Goal: Find specific page/section: Find specific page/section

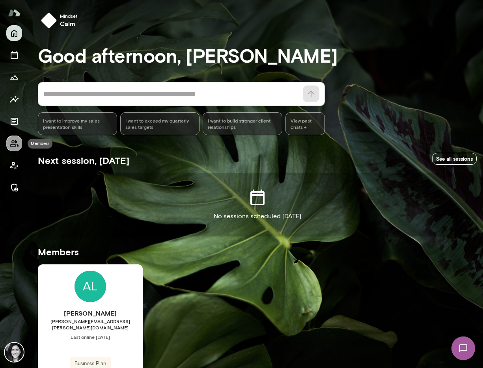
click at [14, 143] on icon "Members" at bounding box center [13, 143] width 9 height 9
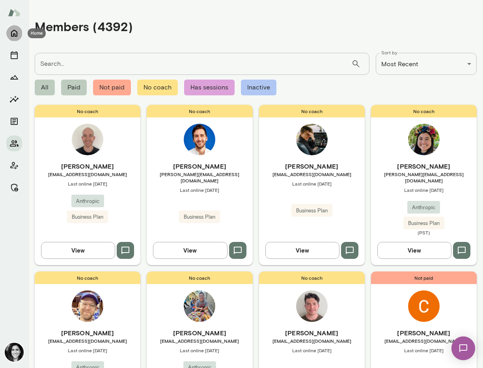
click at [13, 34] on icon "Home" at bounding box center [14, 33] width 6 height 7
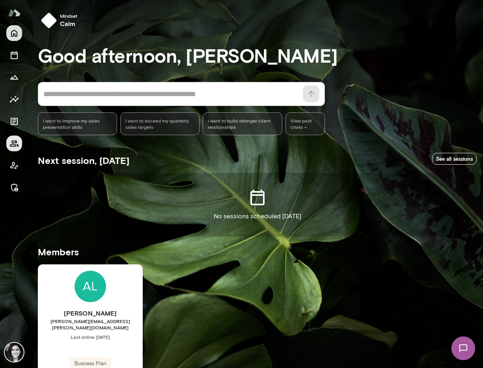
click at [12, 142] on icon "Members" at bounding box center [13, 143] width 9 height 9
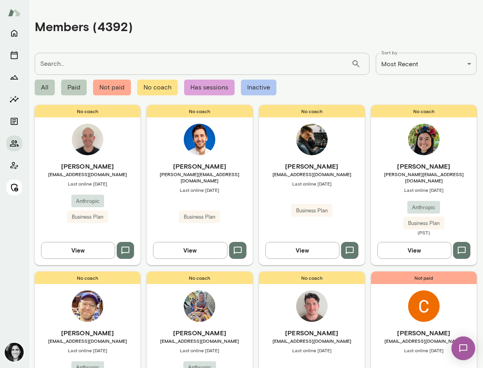
click at [12, 186] on icon "Manage" at bounding box center [13, 187] width 9 height 9
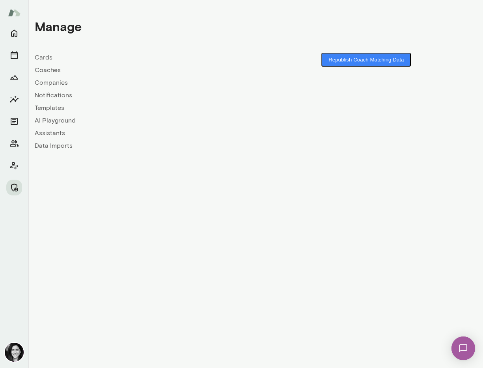
click at [55, 68] on link "Coaches" at bounding box center [145, 69] width 221 height 9
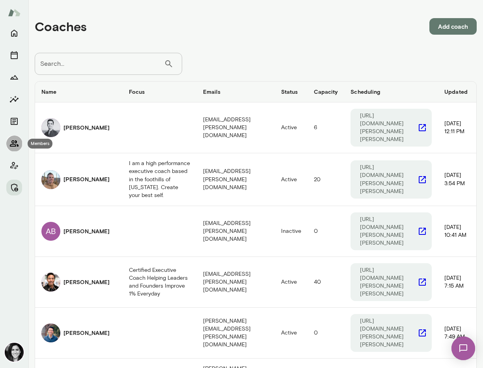
click at [16, 142] on icon "Members" at bounding box center [14, 143] width 9 height 6
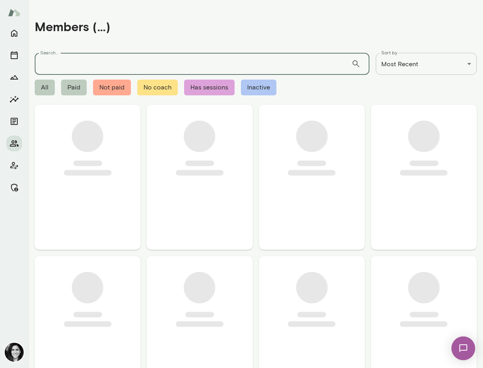
click at [80, 60] on input "Search..." at bounding box center [193, 64] width 317 height 22
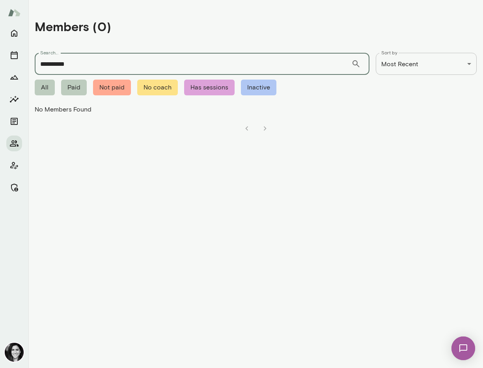
drag, startPoint x: 77, startPoint y: 67, endPoint x: 47, endPoint y: 65, distance: 30.4
click at [47, 66] on input "**********" at bounding box center [193, 64] width 317 height 22
type input "**"
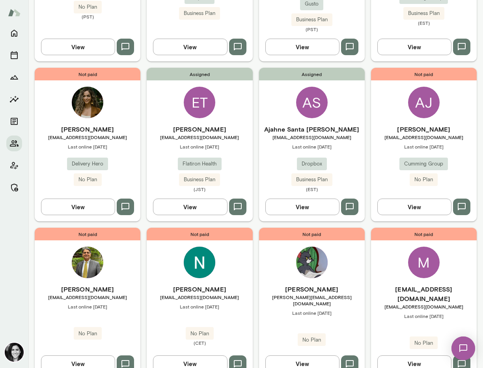
scroll to position [554, 0]
